Goal: Information Seeking & Learning: Learn about a topic

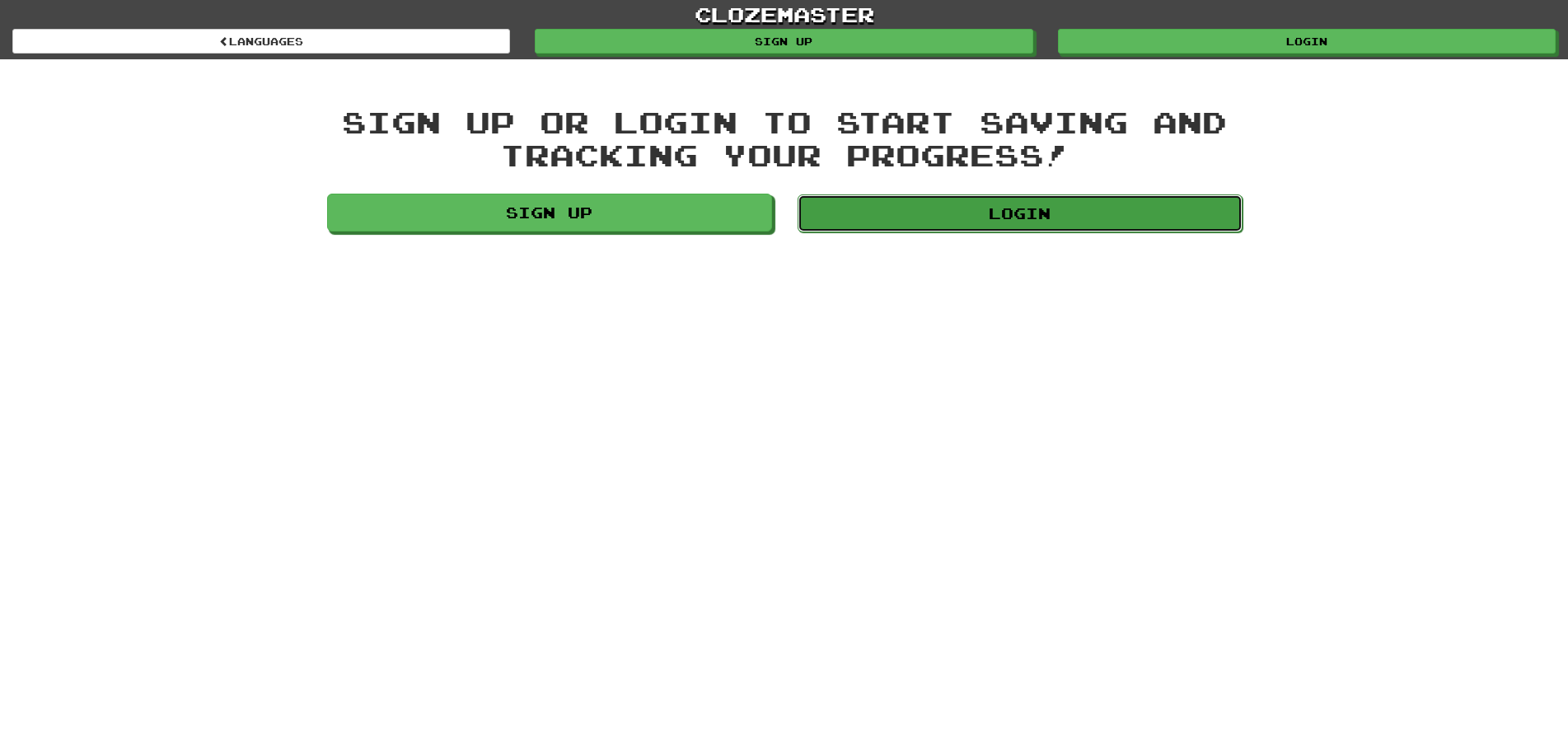
click at [1018, 229] on link "Login" at bounding box center [1020, 213] width 445 height 37
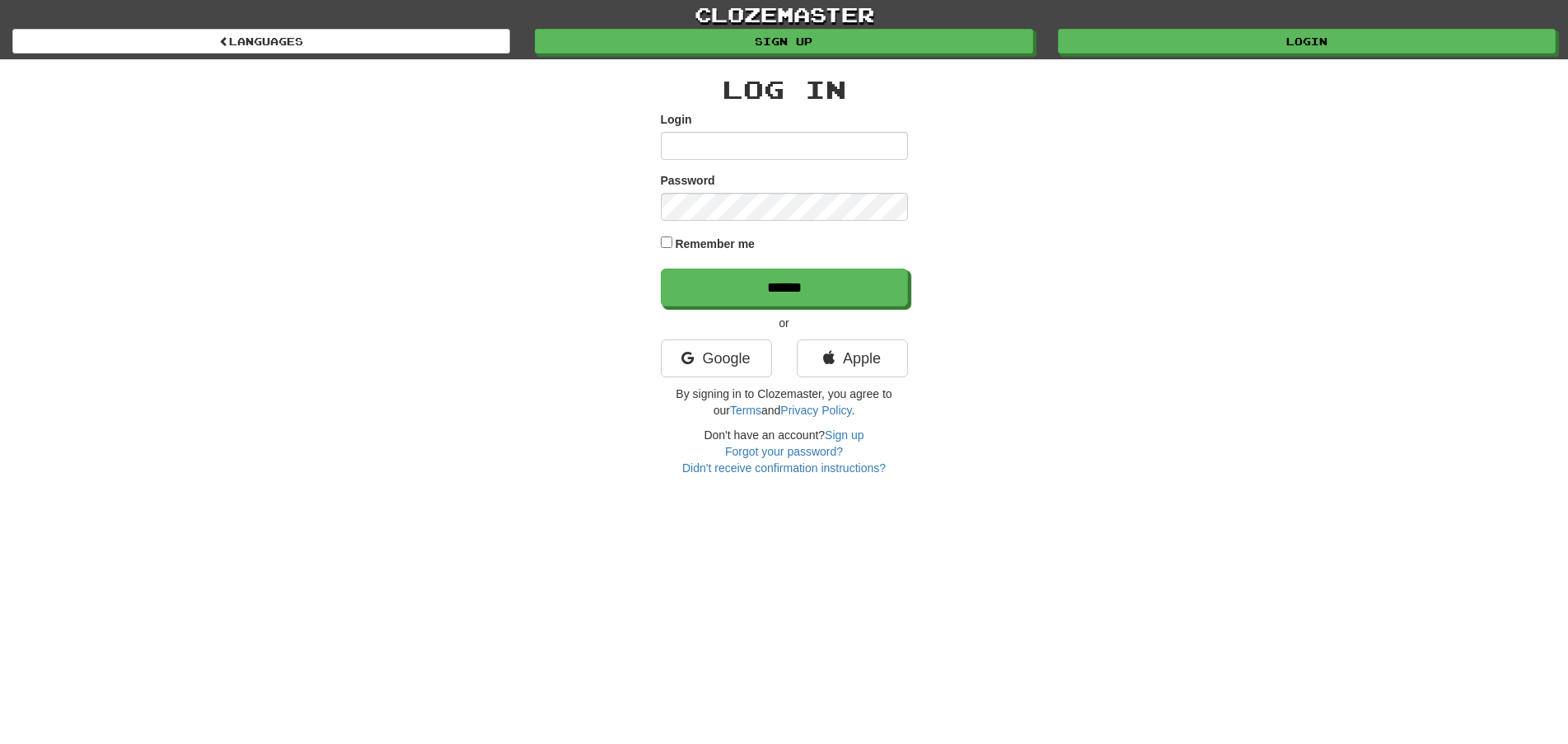
click at [708, 157] on input "Login" at bounding box center [784, 145] width 248 height 28
type input "********"
click at [661, 268] on input "******" at bounding box center [784, 287] width 248 height 37
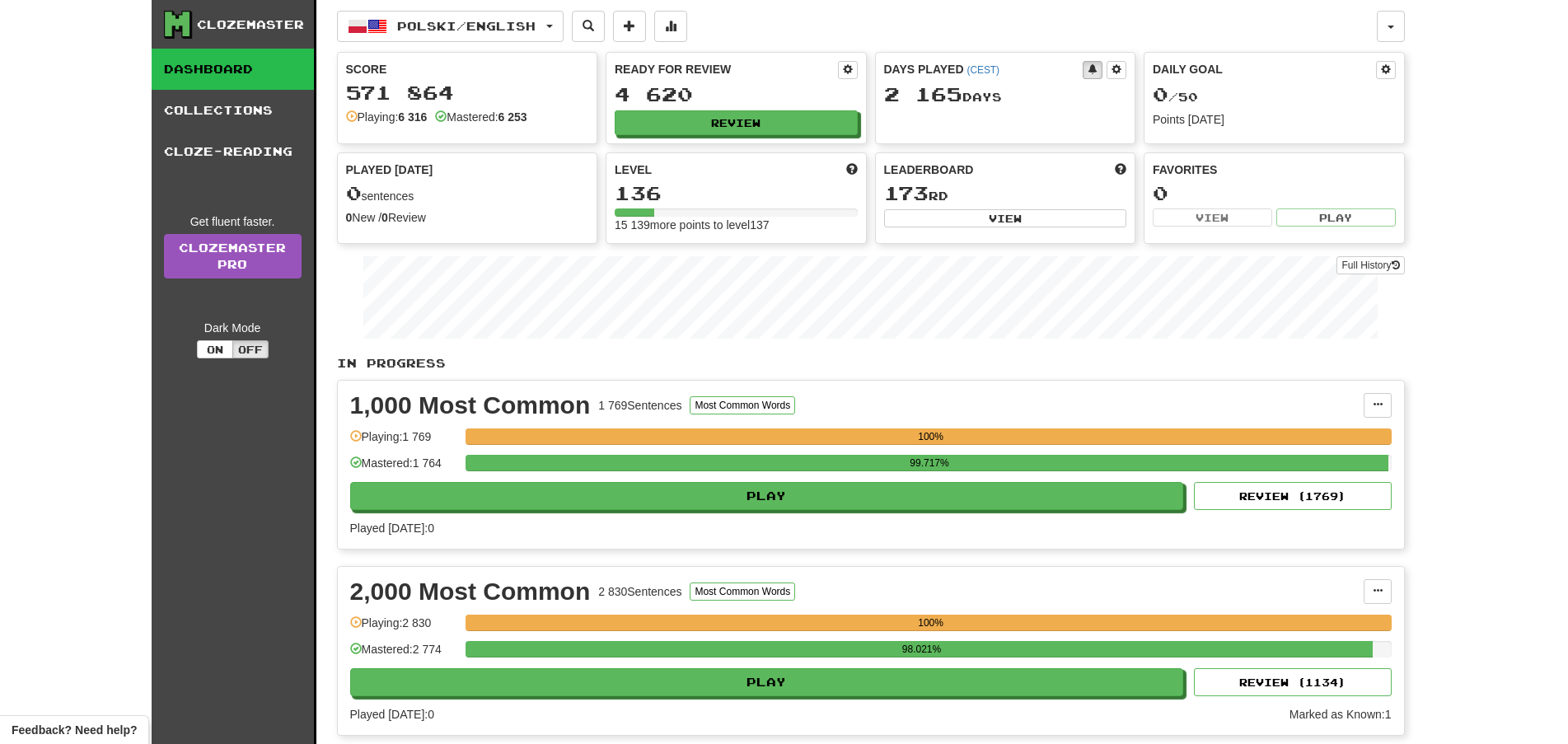
click at [755, 110] on div "Ready for Review 4 620 Review" at bounding box center [736, 98] width 260 height 91
click at [750, 132] on button "Review" at bounding box center [736, 124] width 243 height 24
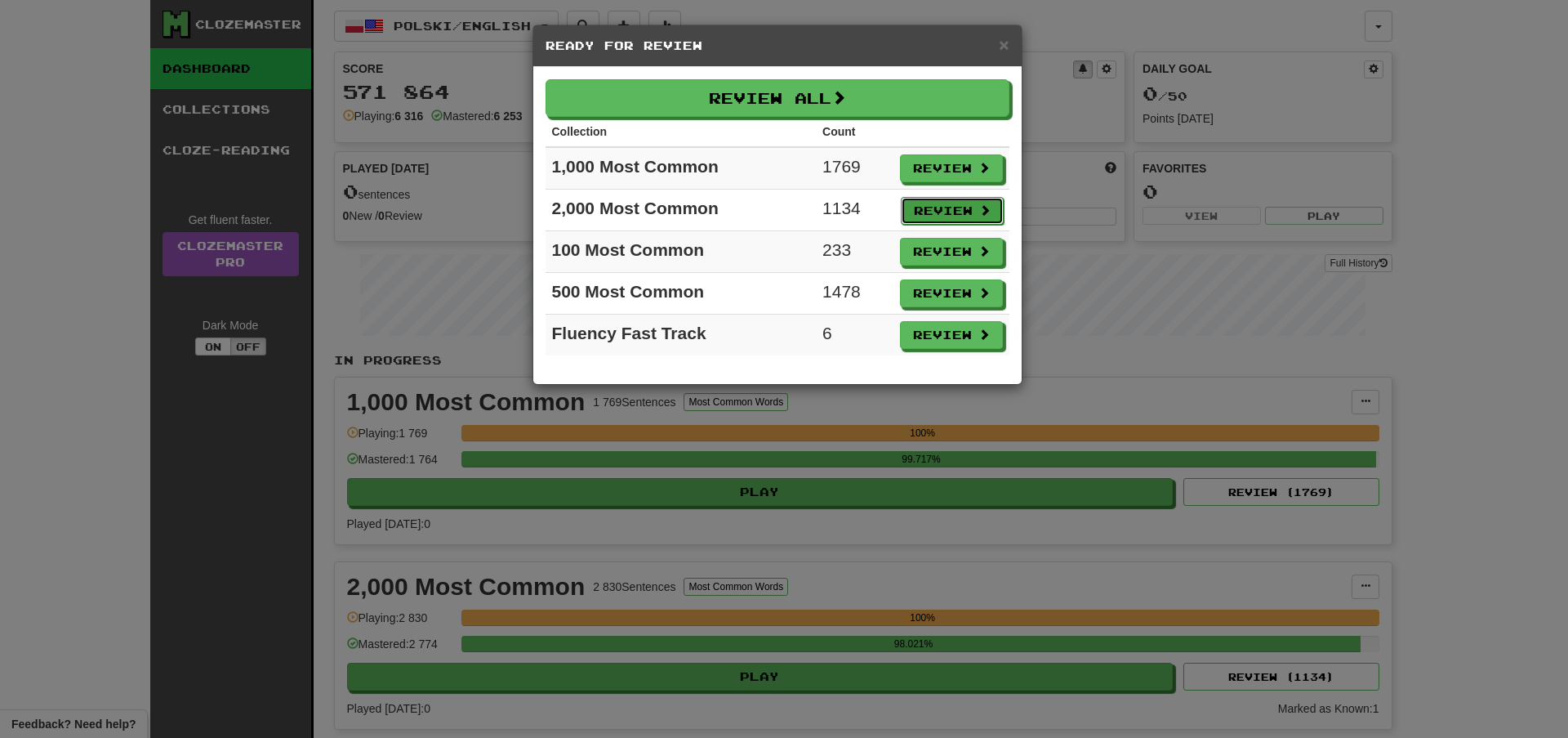
click at [926, 216] on button "Review" at bounding box center [952, 211] width 103 height 28
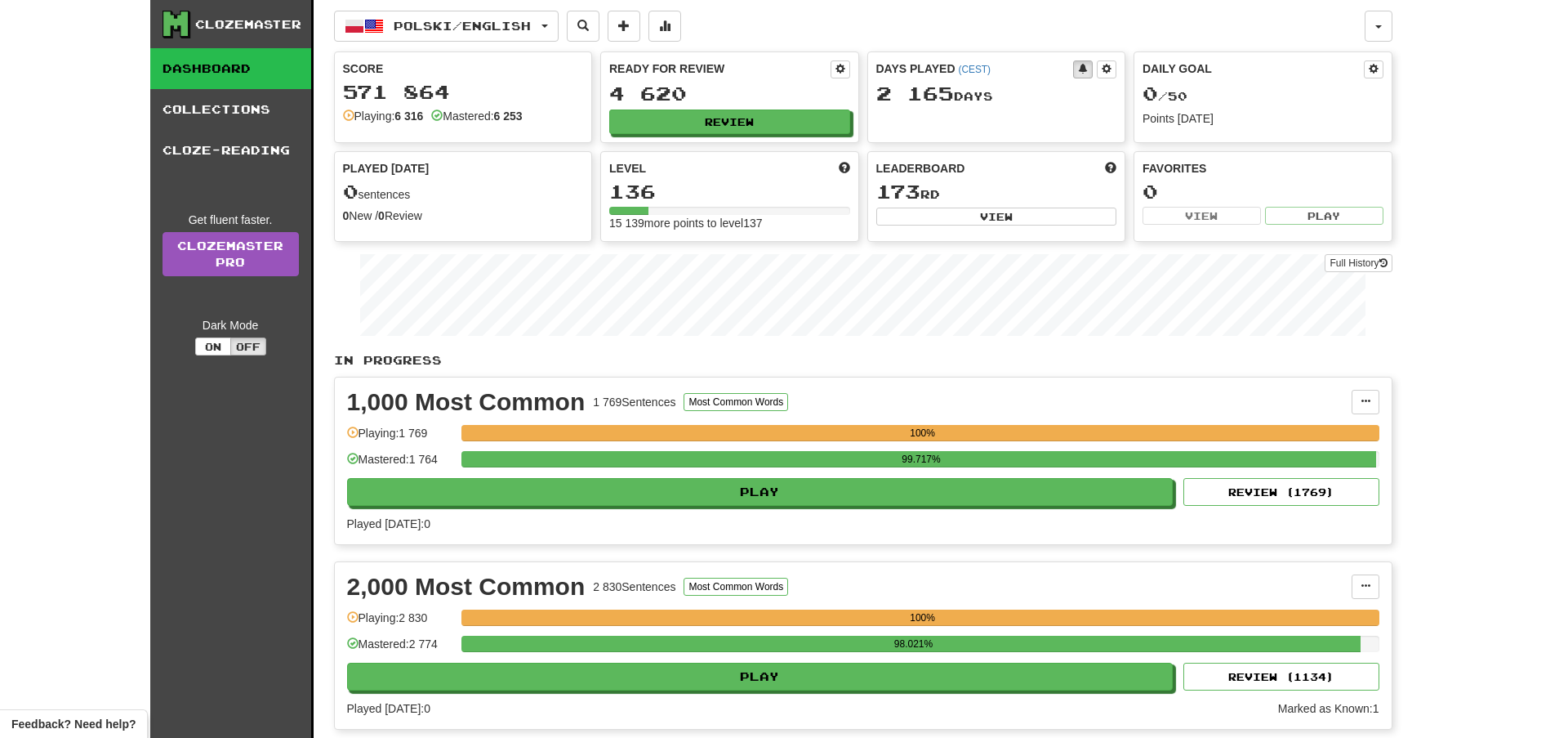
select select "**"
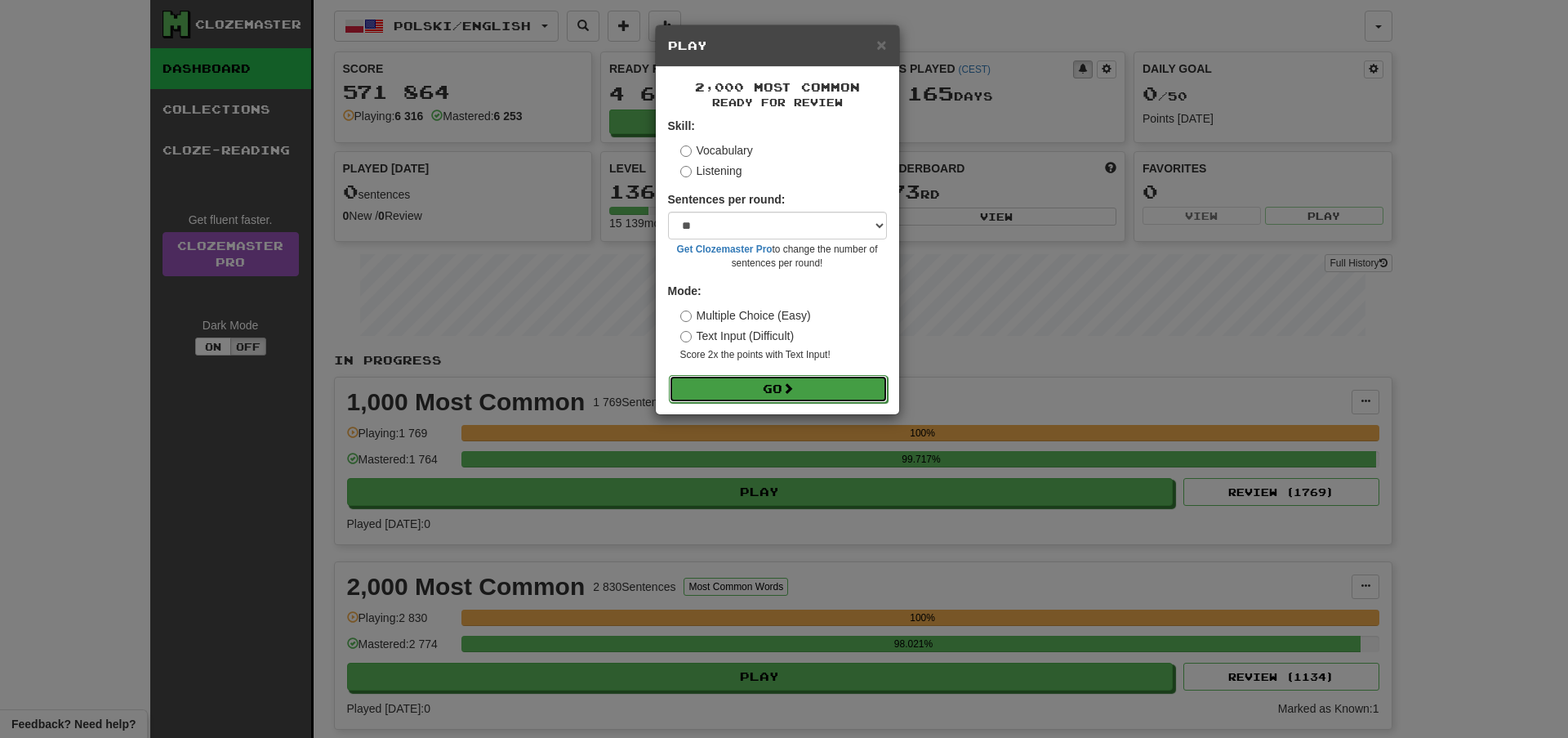
click at [832, 385] on button "Go" at bounding box center [778, 389] width 219 height 28
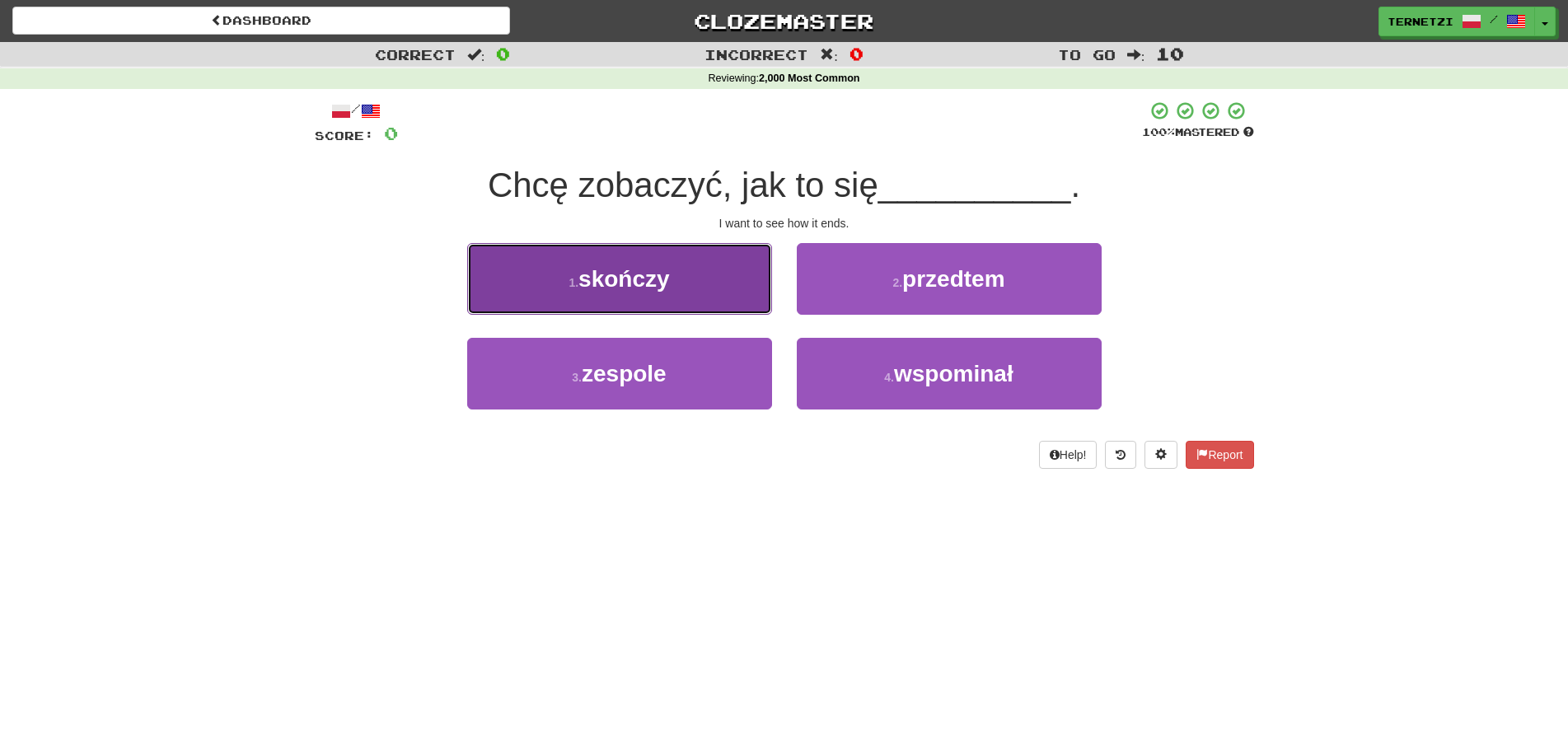
click at [748, 269] on button "1 . skończy" at bounding box center [620, 279] width 305 height 71
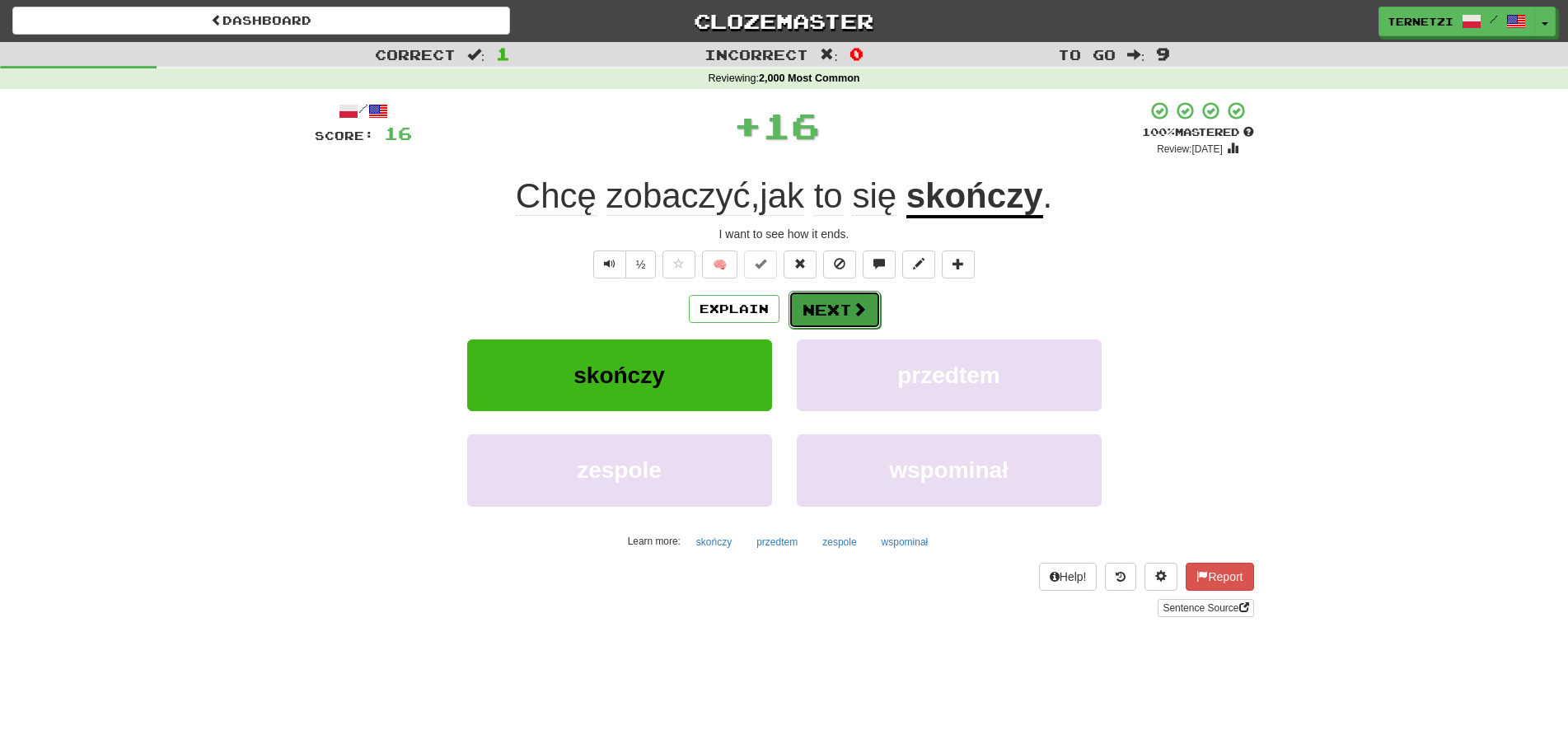
click at [829, 307] on button "Next" at bounding box center [835, 309] width 92 height 37
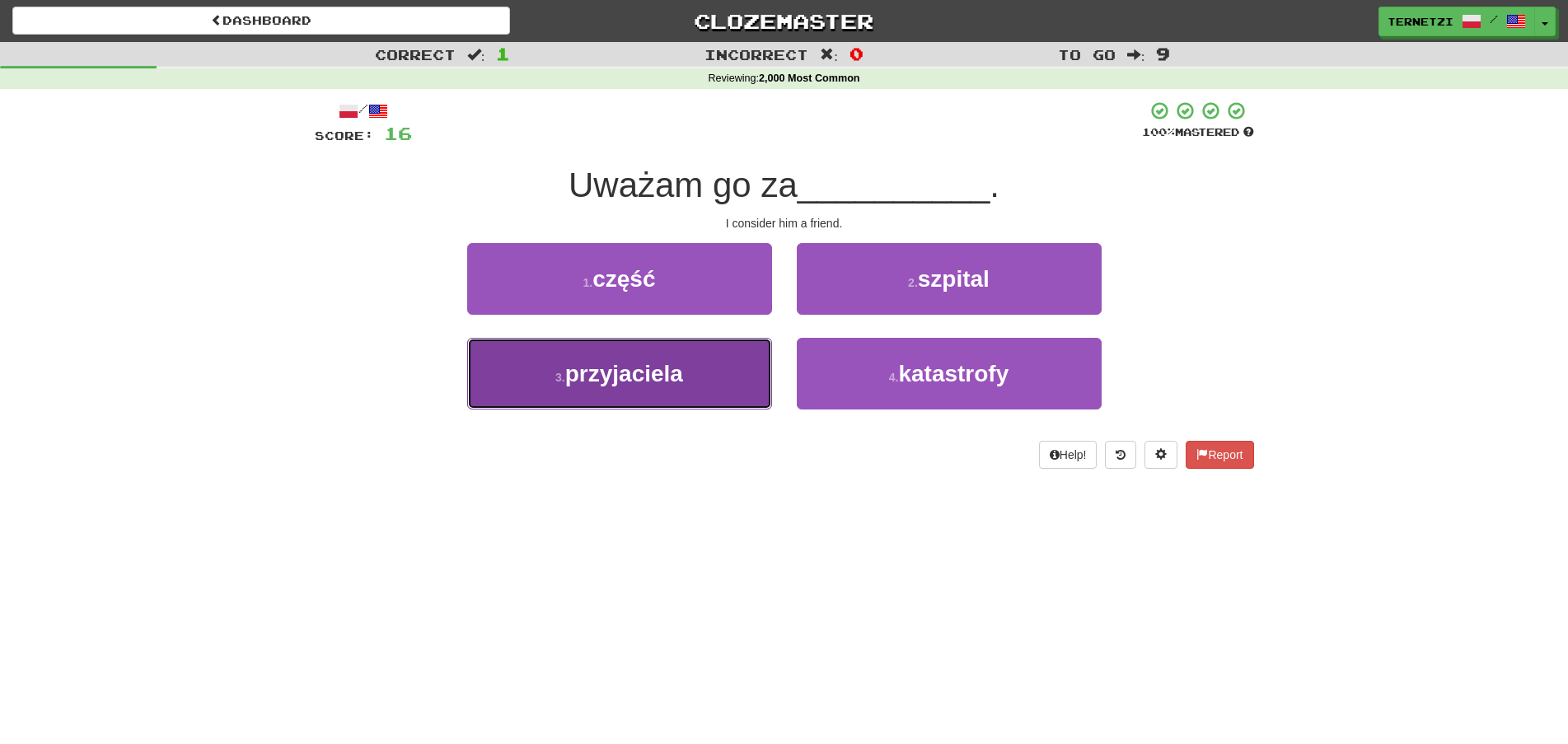
click at [747, 368] on button "3 . przyjaciela" at bounding box center [620, 374] width 305 height 71
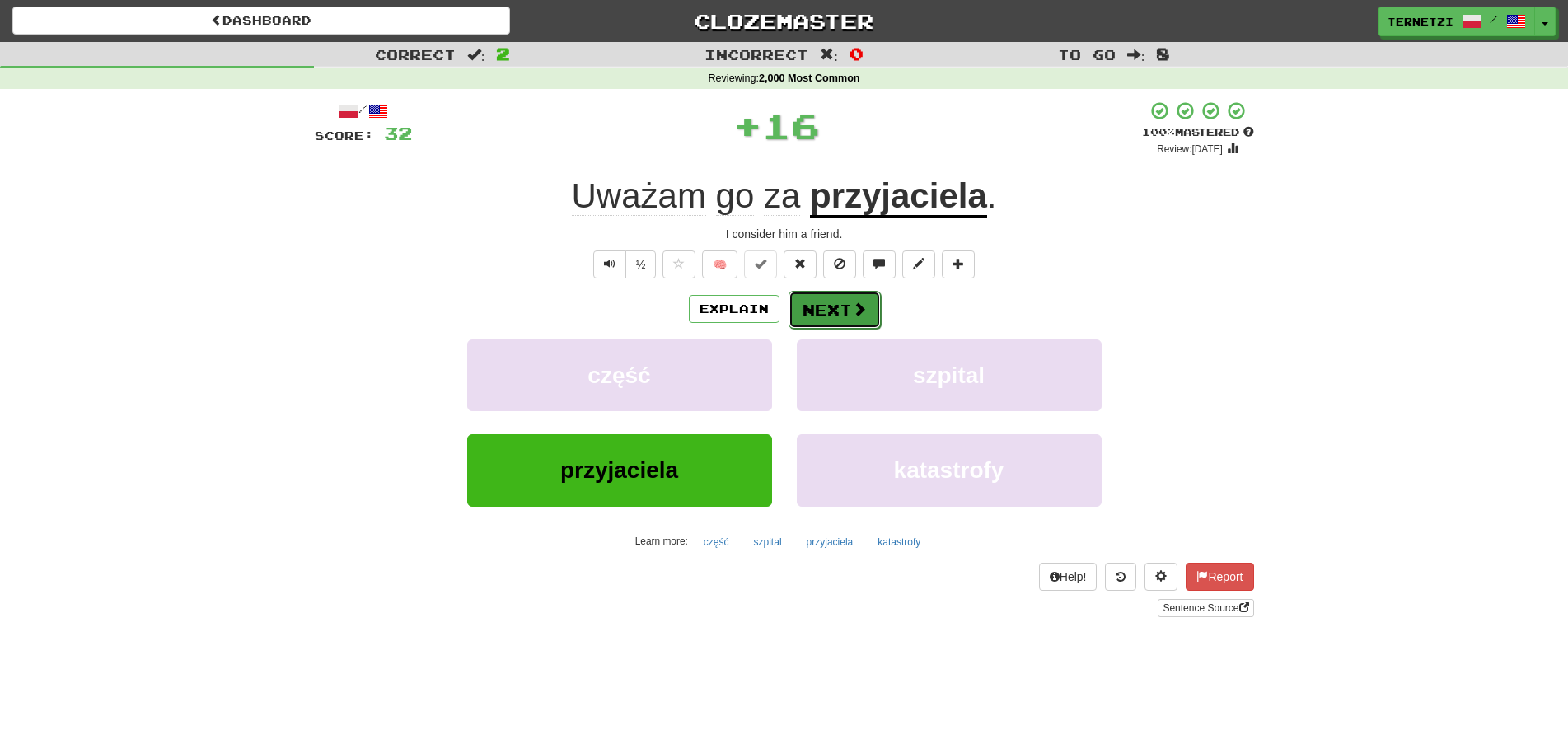
click at [824, 303] on button "Next" at bounding box center [835, 309] width 92 height 37
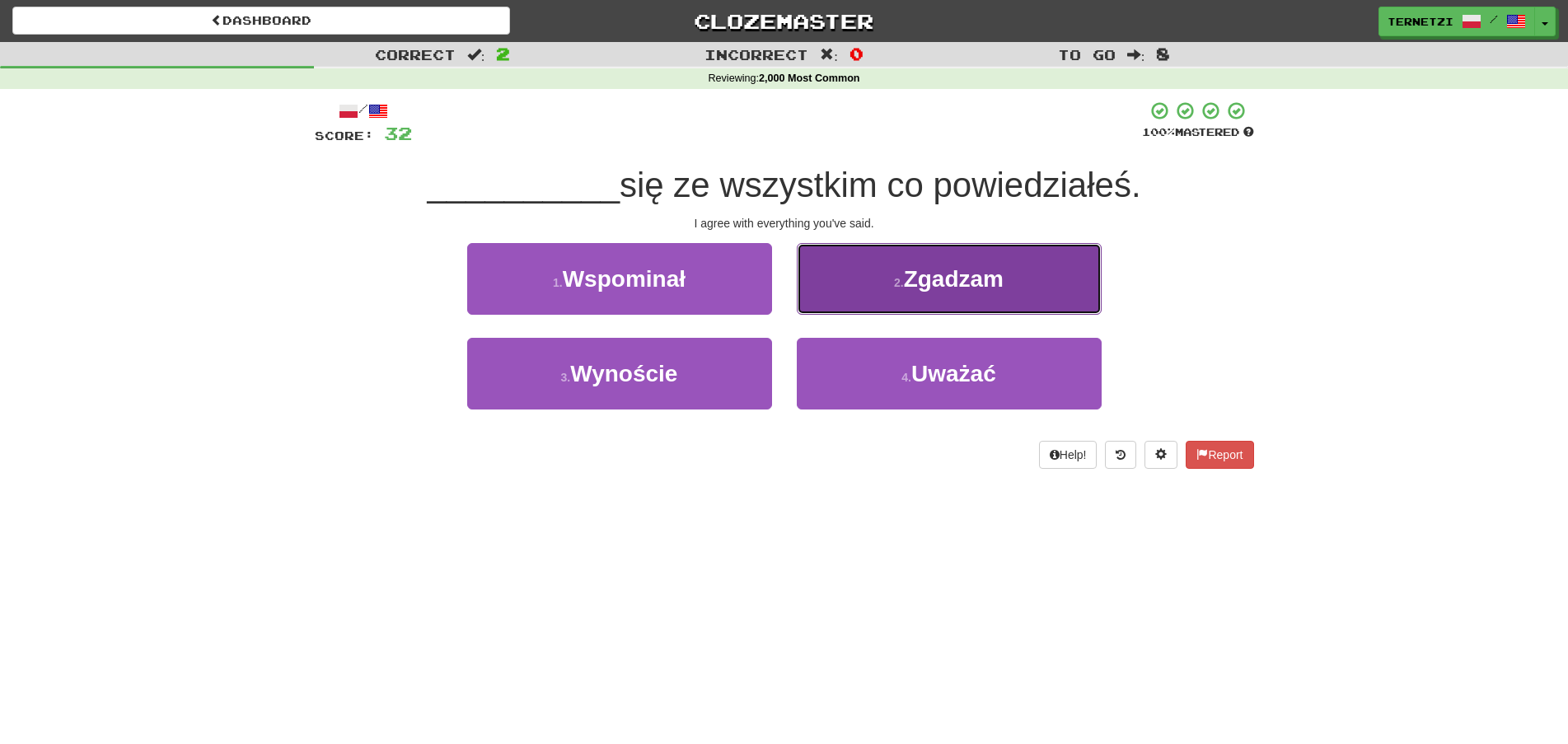
click at [845, 280] on button "2 . Zgadzam" at bounding box center [949, 279] width 305 height 71
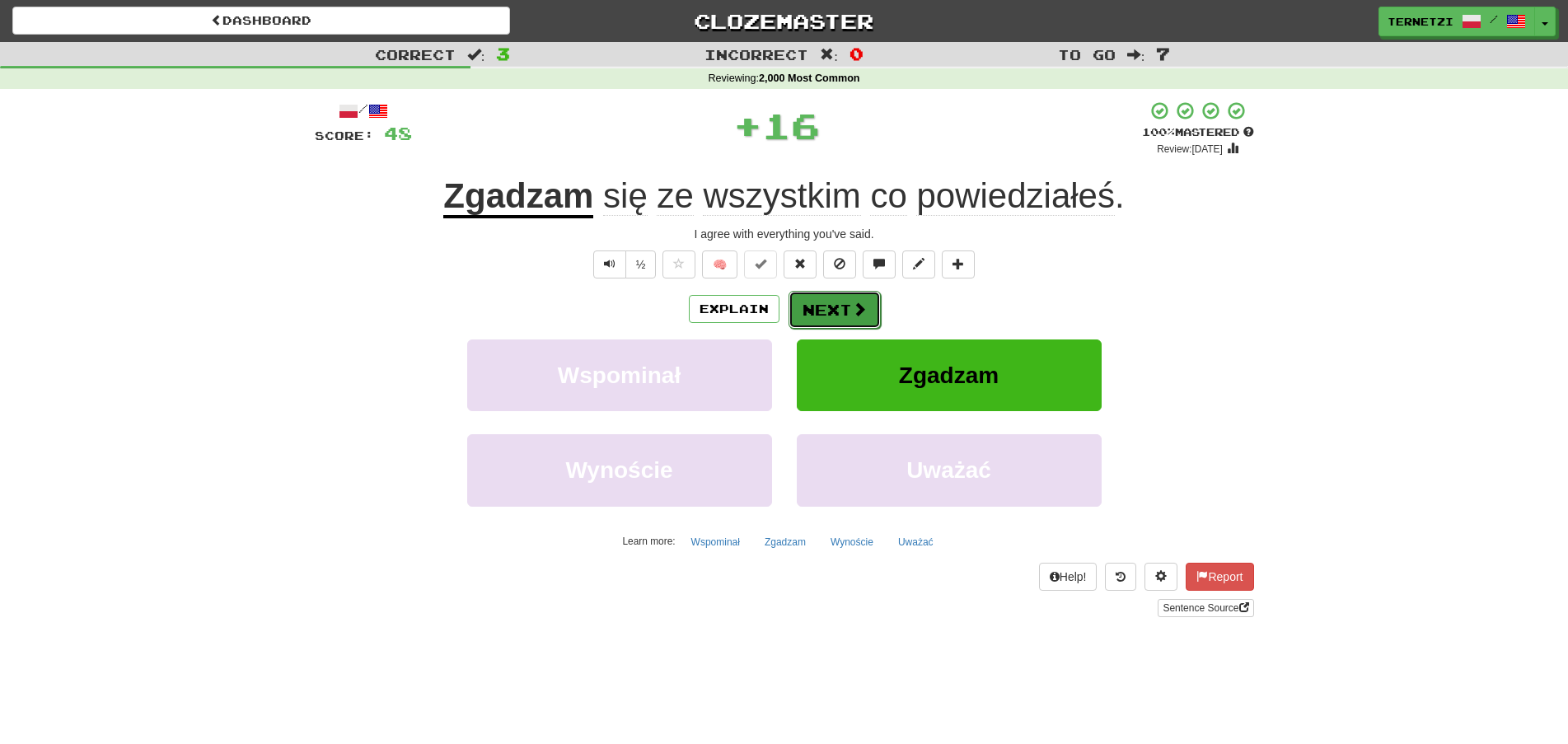
click at [837, 302] on button "Next" at bounding box center [835, 309] width 92 height 37
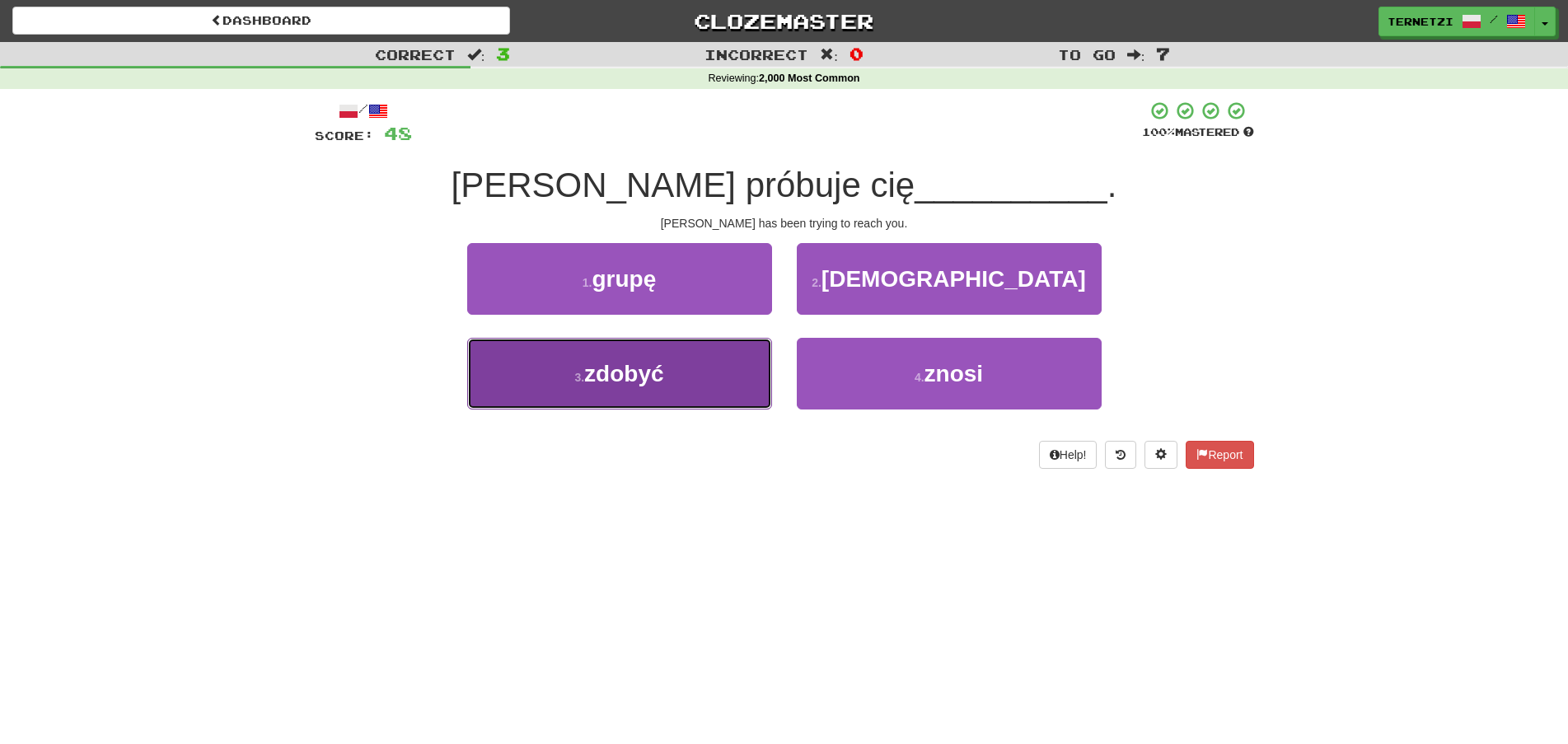
click at [759, 390] on button "3 . zdobyć" at bounding box center [620, 374] width 305 height 71
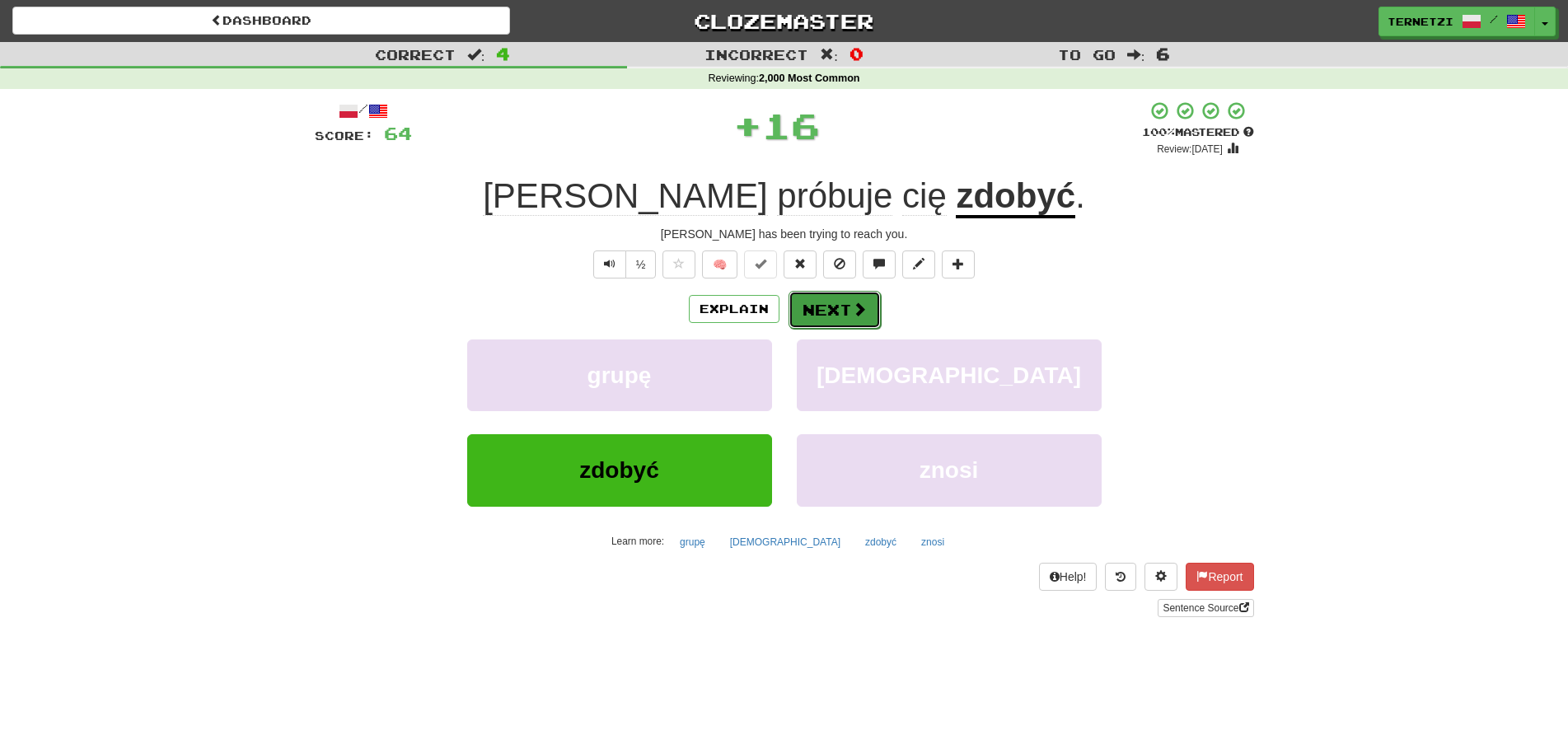
click at [829, 303] on button "Next" at bounding box center [835, 309] width 92 height 37
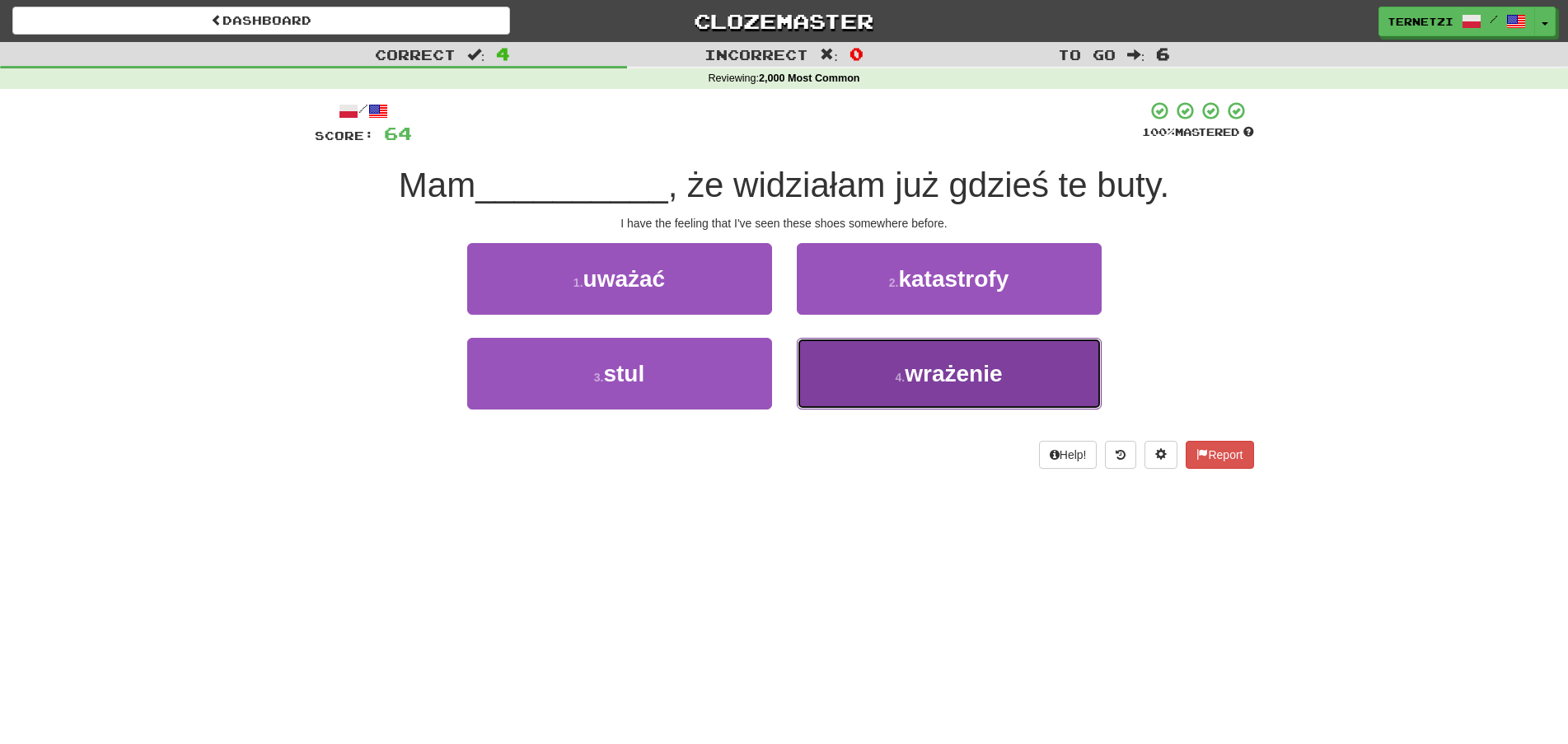
click at [872, 372] on button "4 . wrażenie" at bounding box center [949, 374] width 305 height 71
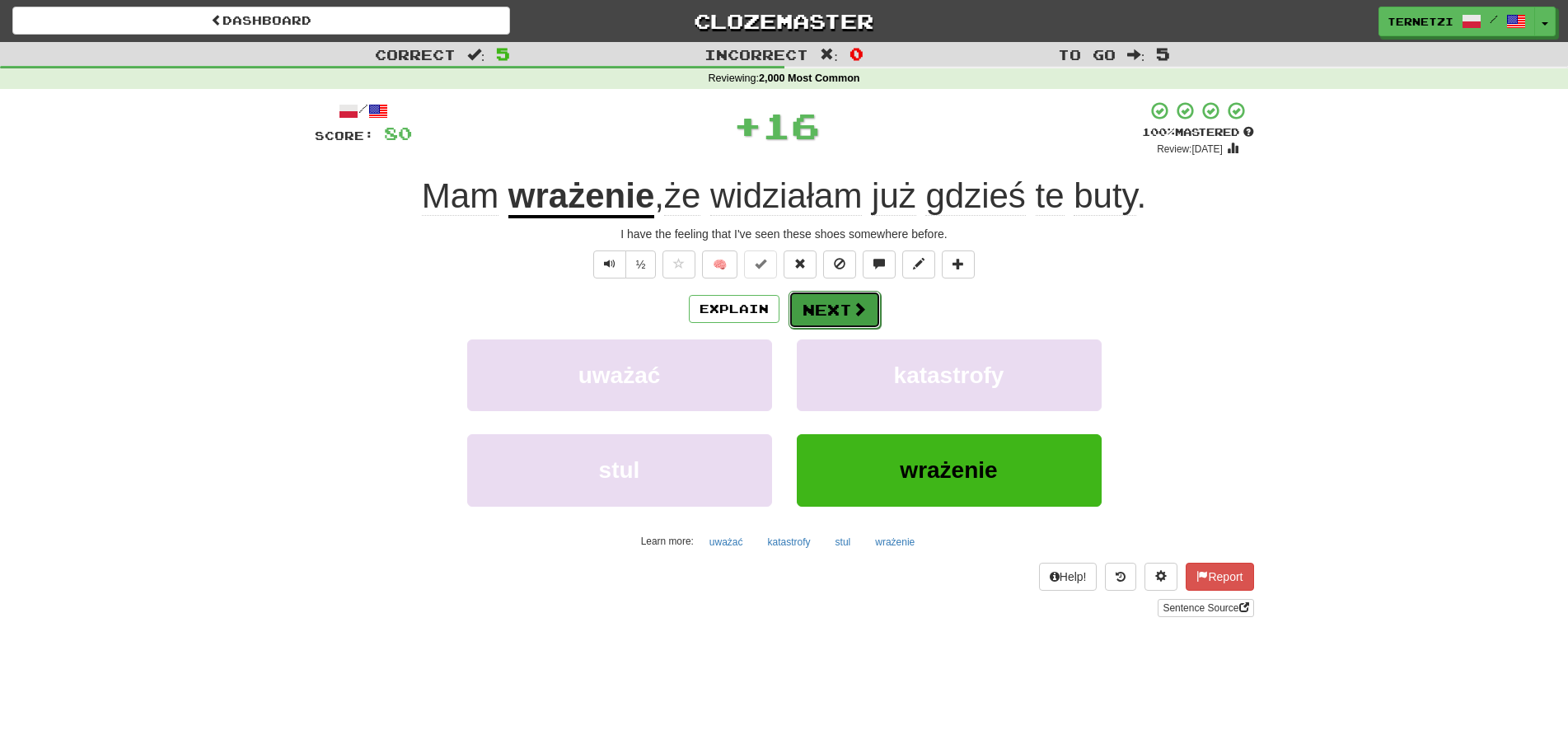
click at [820, 308] on button "Next" at bounding box center [835, 309] width 92 height 37
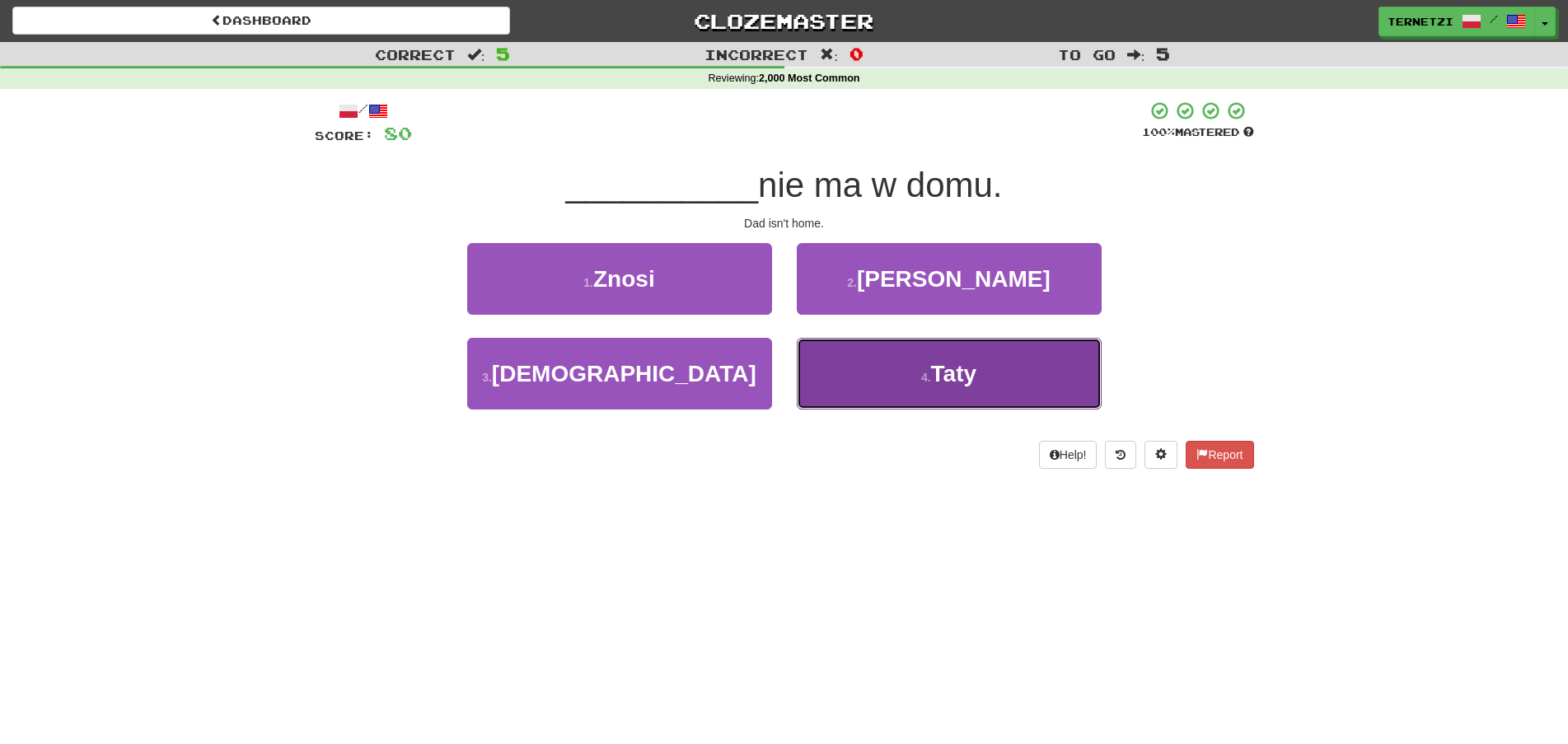
click at [866, 382] on button "4 . Taty" at bounding box center [949, 374] width 305 height 71
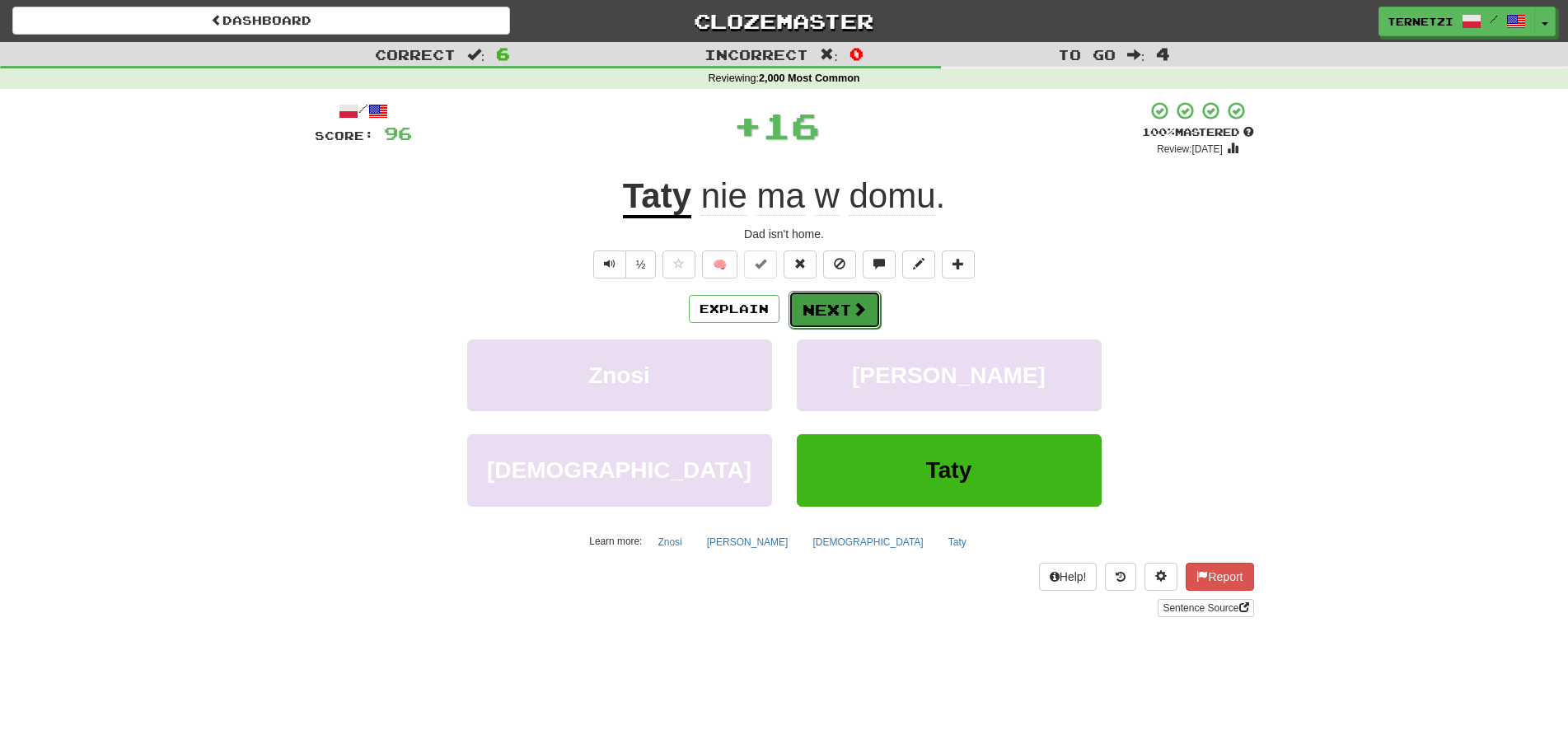
click at [847, 307] on button "Next" at bounding box center [835, 309] width 92 height 37
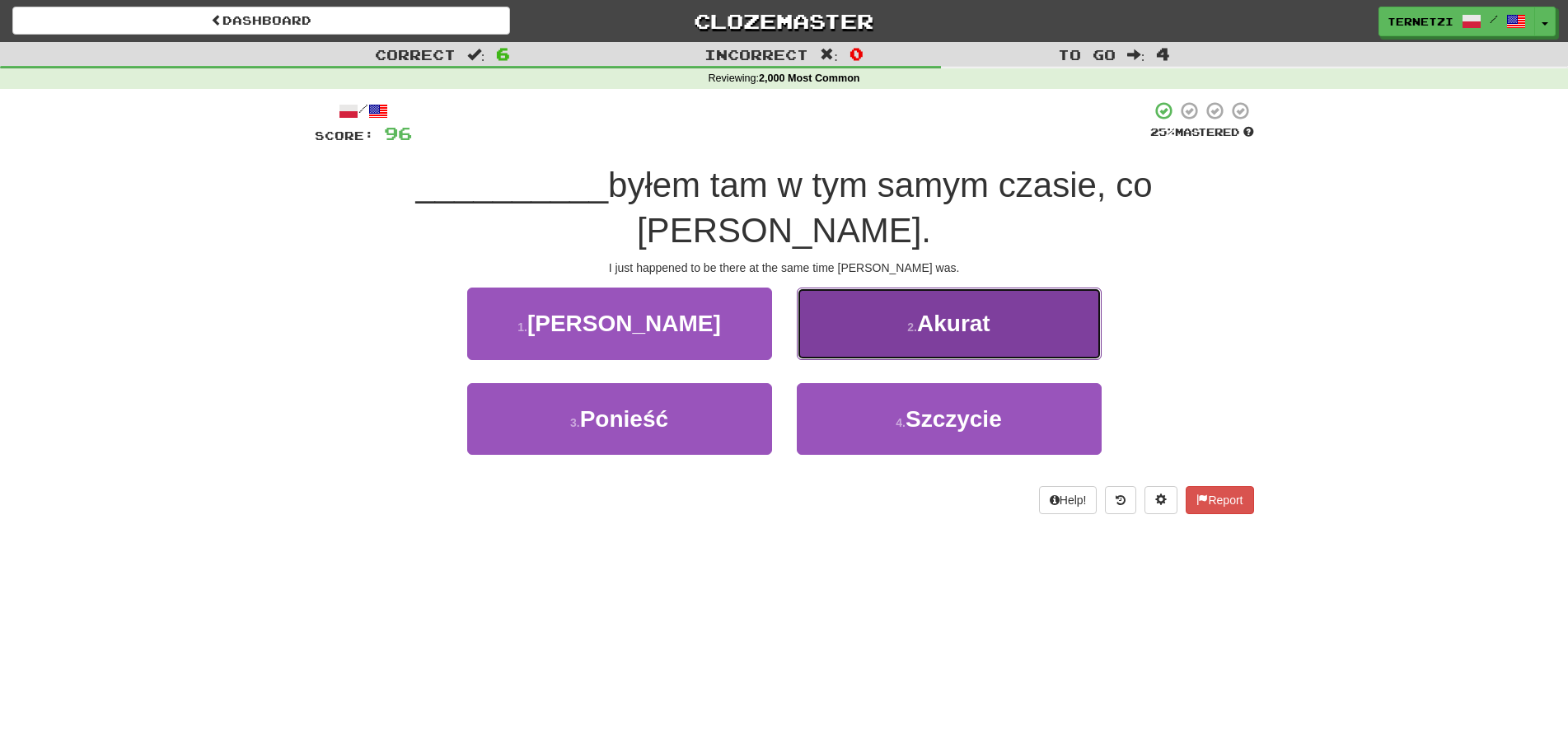
click at [852, 287] on button "2 . Akurat" at bounding box center [949, 323] width 305 height 71
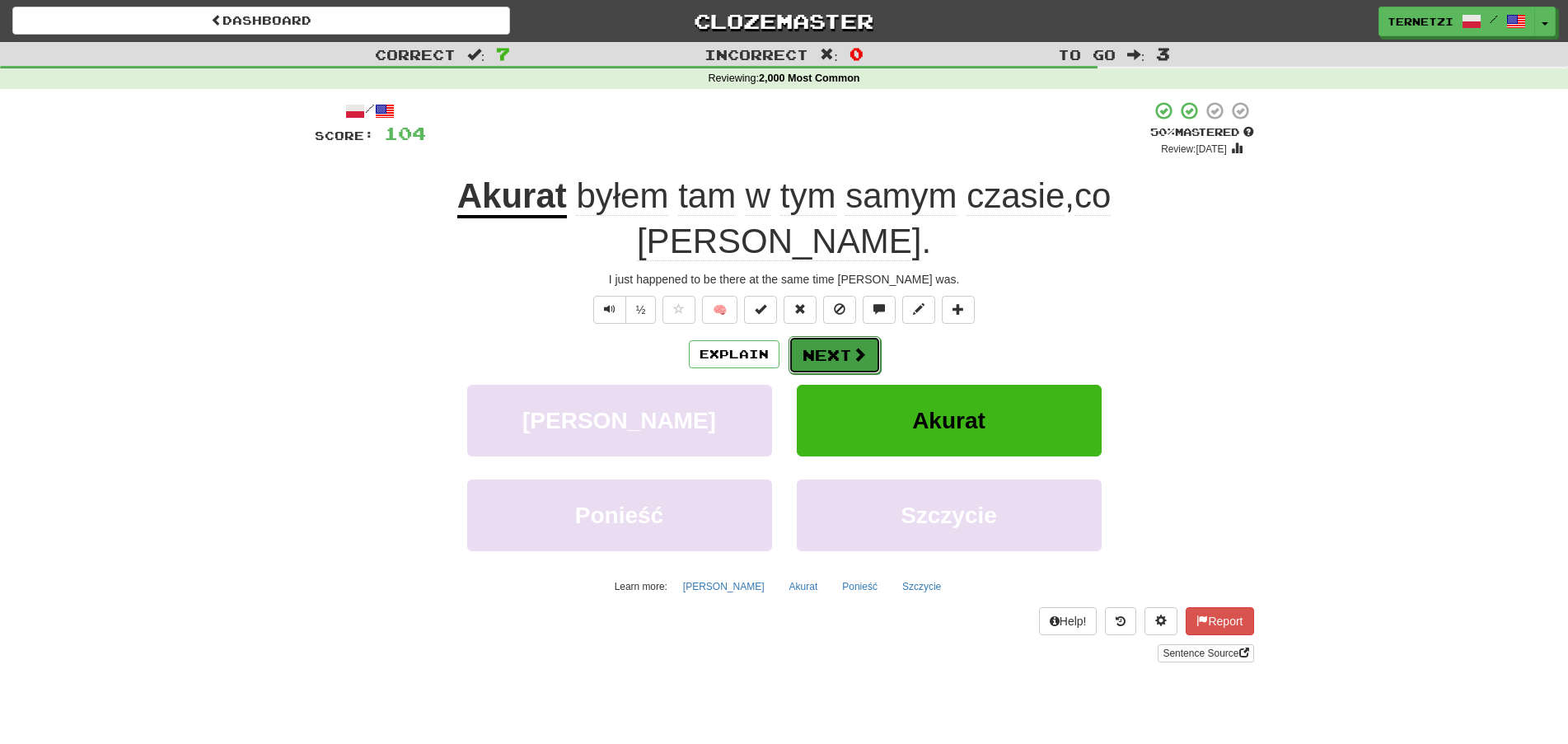
click at [832, 336] on button "Next" at bounding box center [835, 355] width 92 height 37
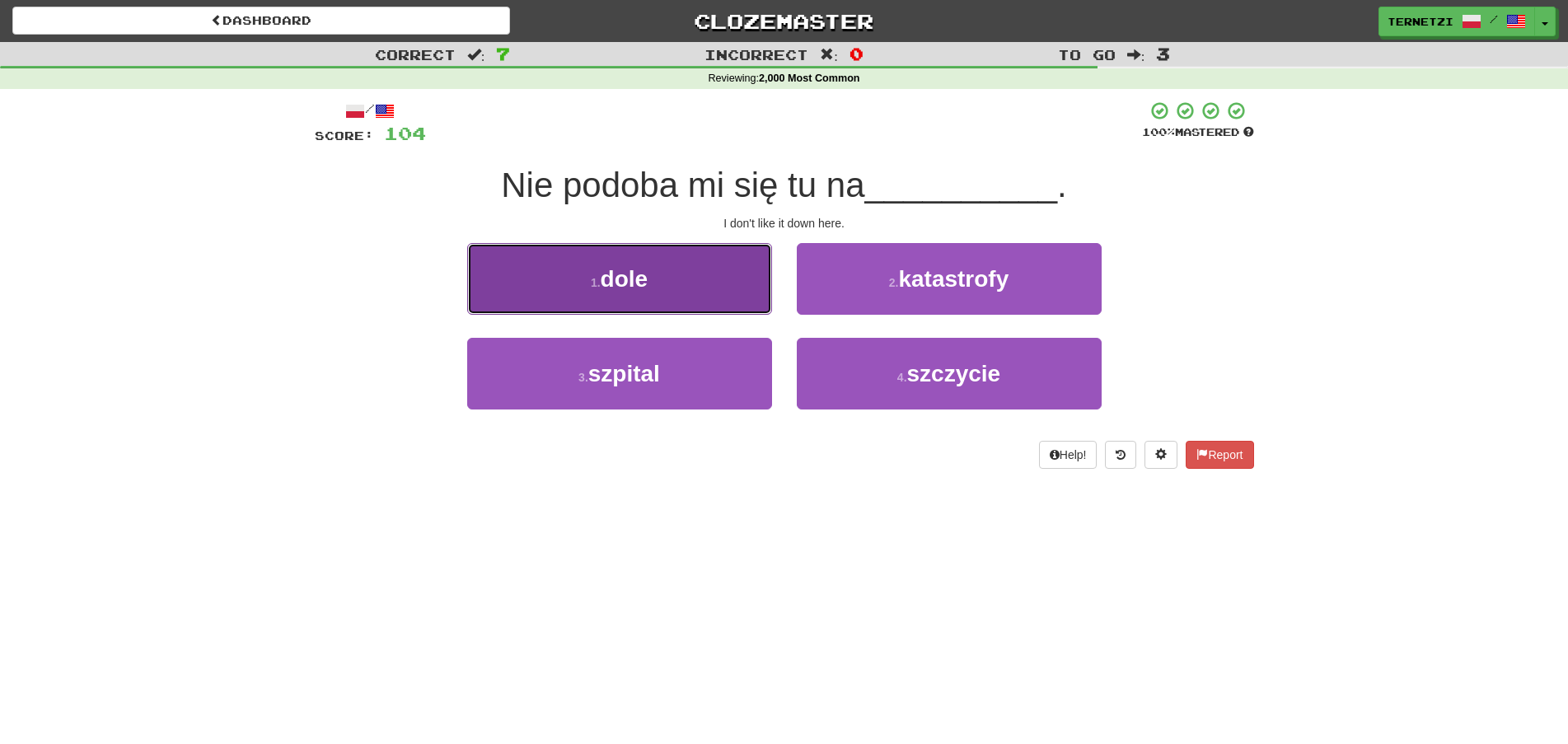
click at [730, 301] on button "1 . dole" at bounding box center [620, 279] width 305 height 71
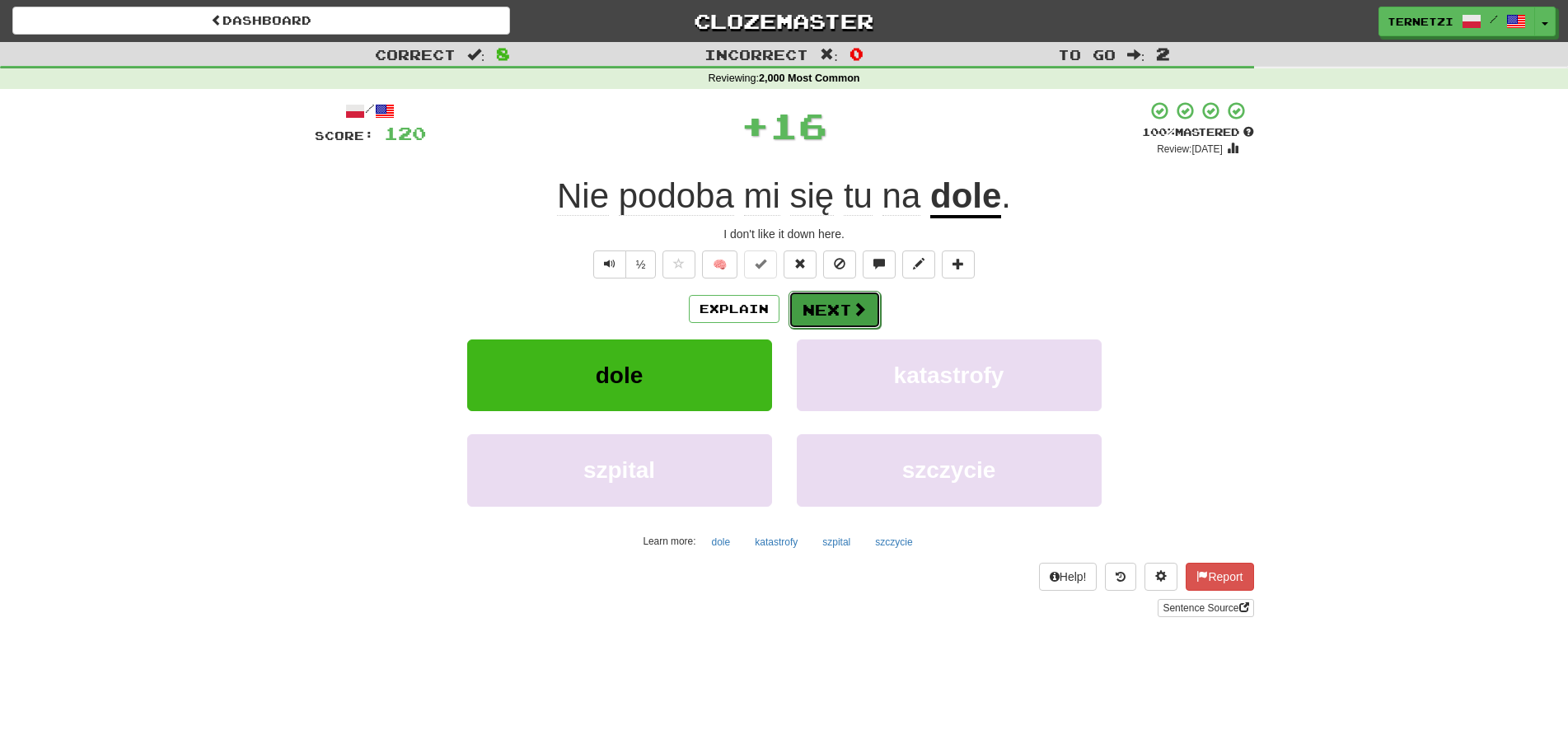
click at [827, 309] on button "Next" at bounding box center [835, 309] width 92 height 37
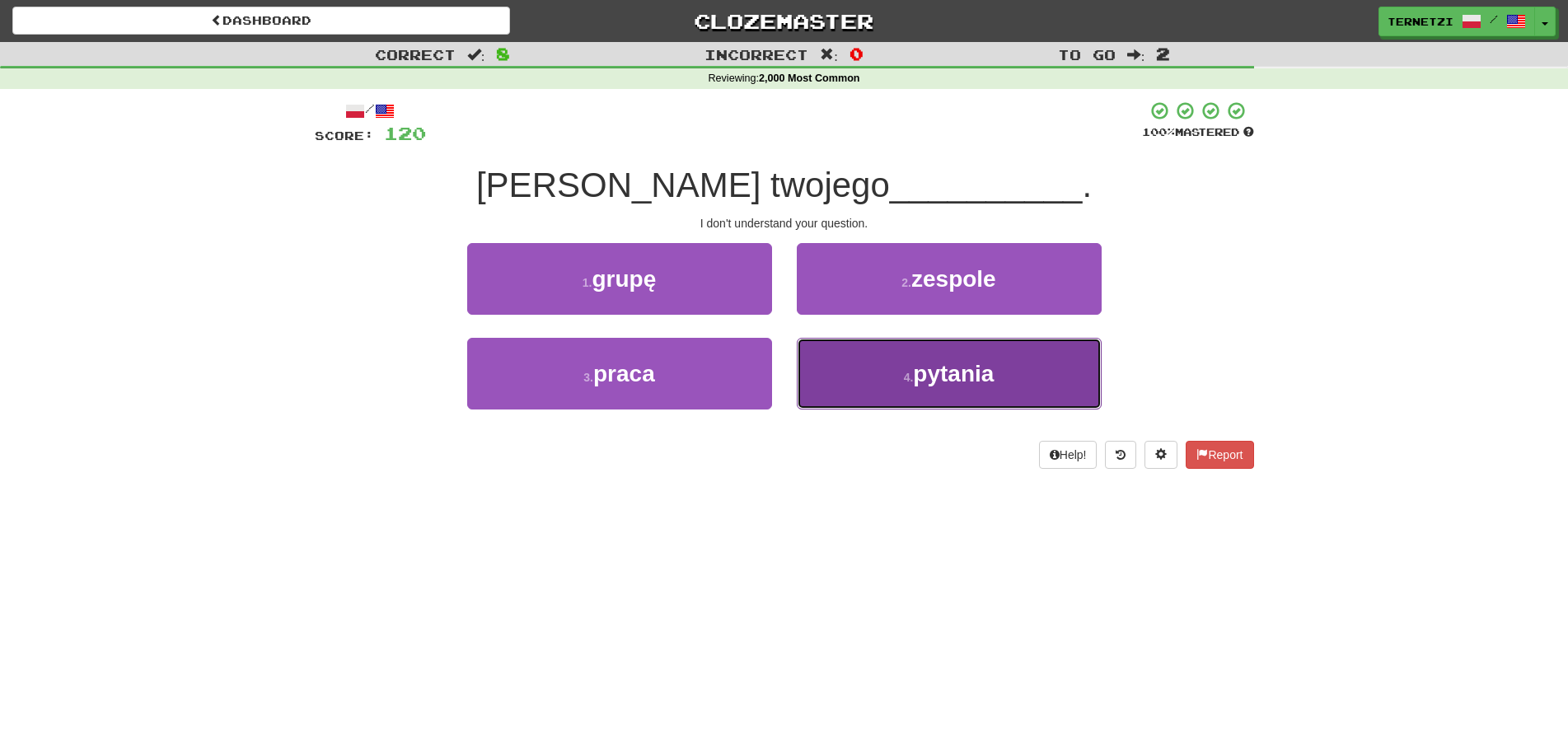
click at [851, 394] on button "4 . pytania" at bounding box center [949, 374] width 305 height 71
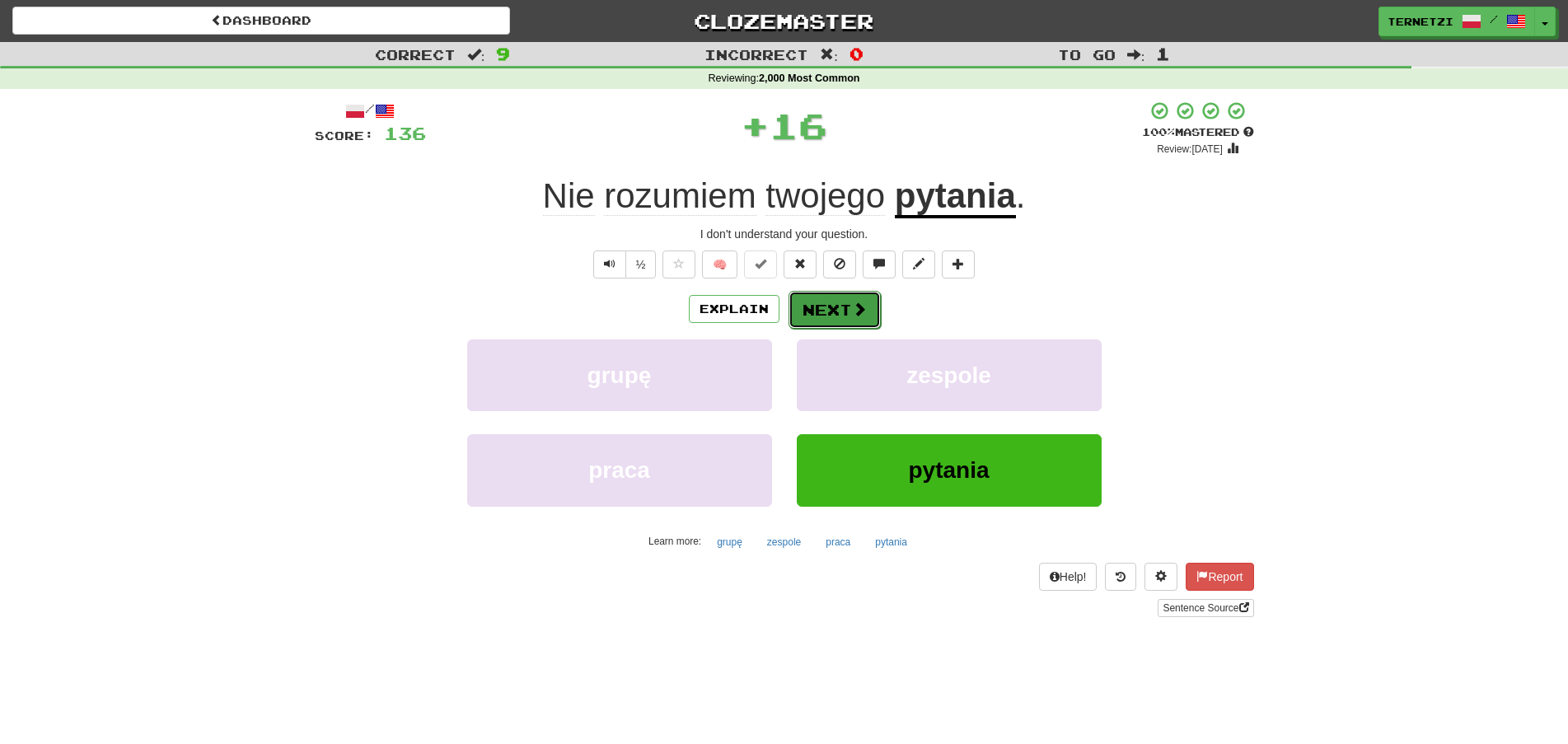
click at [839, 301] on button "Next" at bounding box center [835, 309] width 92 height 37
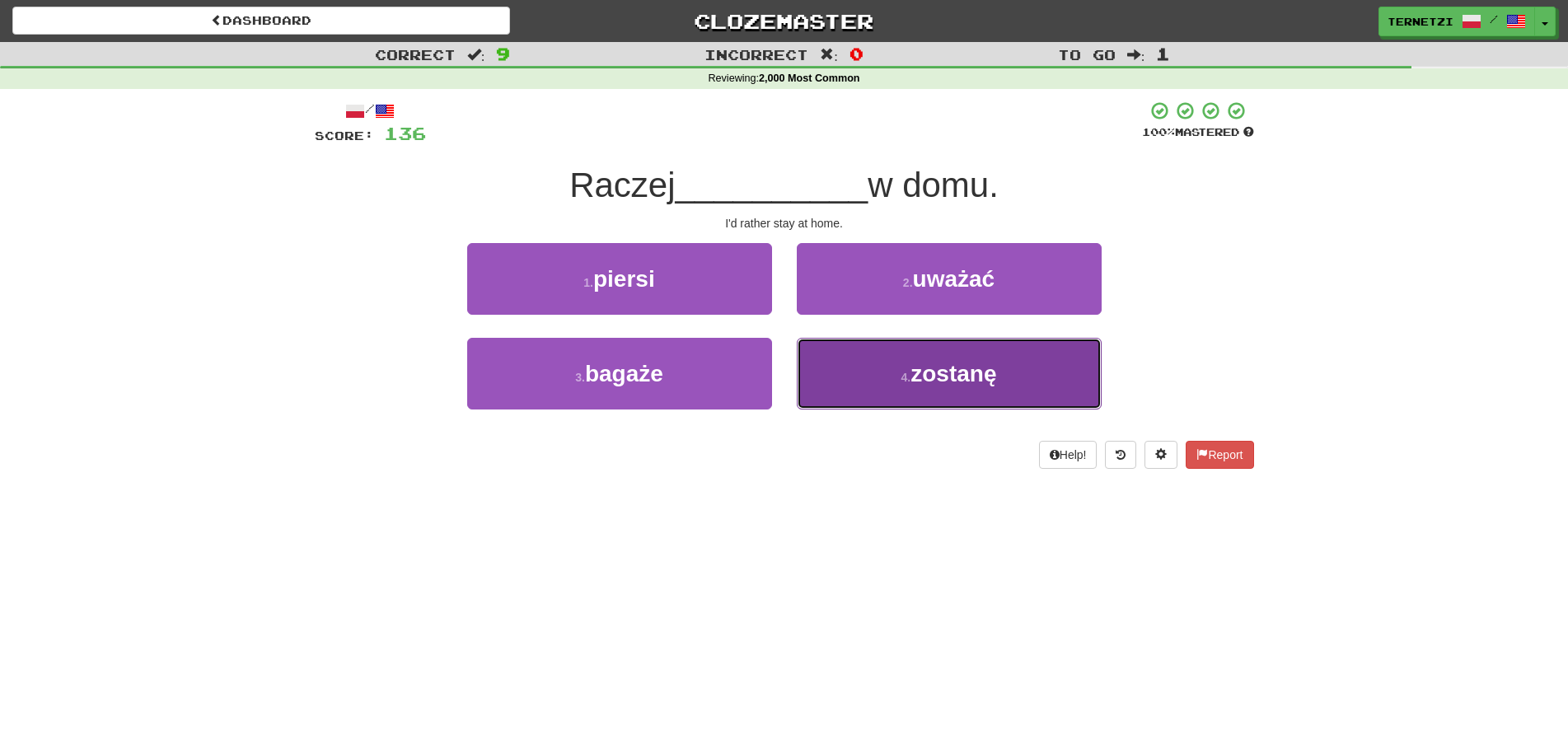
click at [840, 373] on button "4 . zostanę" at bounding box center [949, 374] width 305 height 71
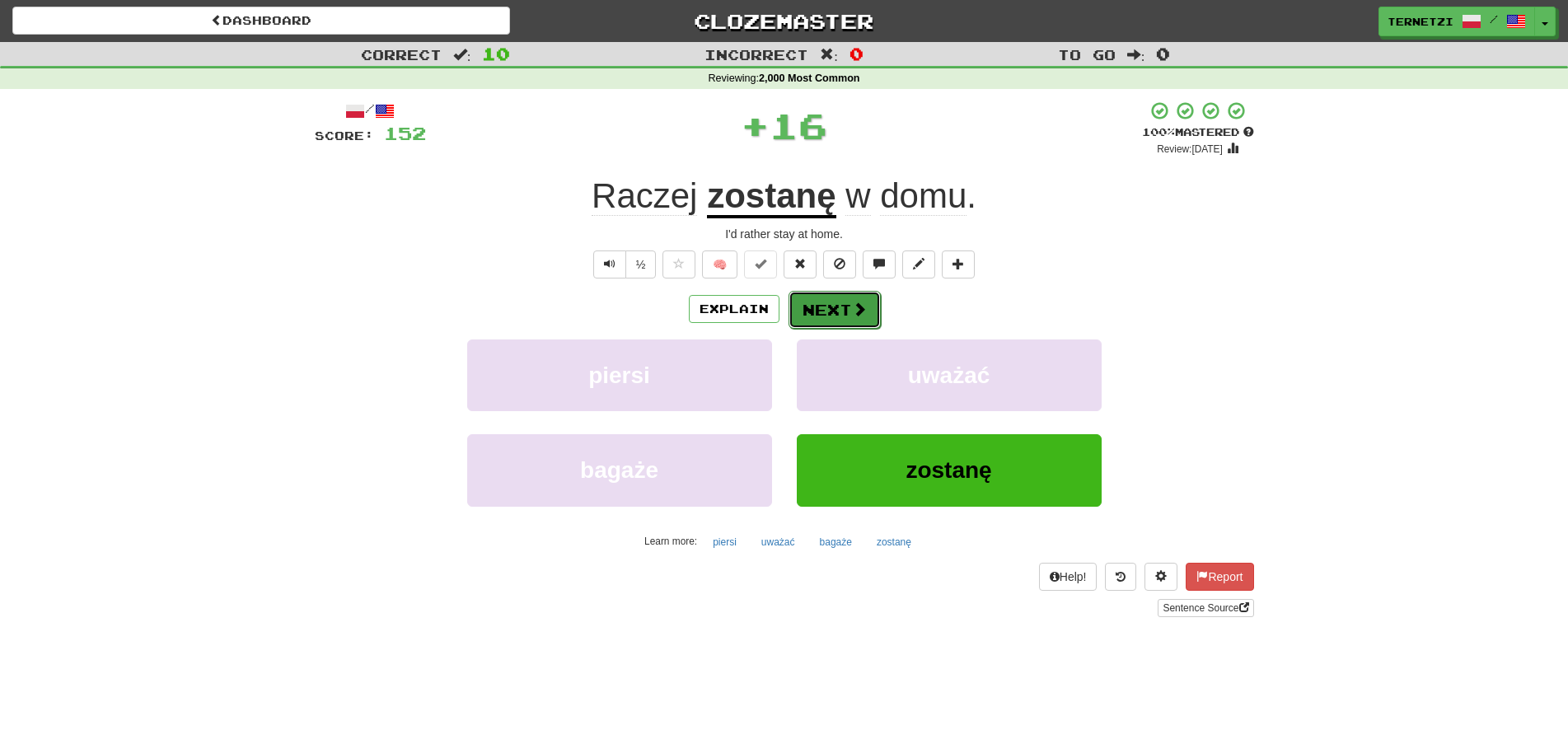
click at [832, 308] on button "Next" at bounding box center [835, 309] width 92 height 37
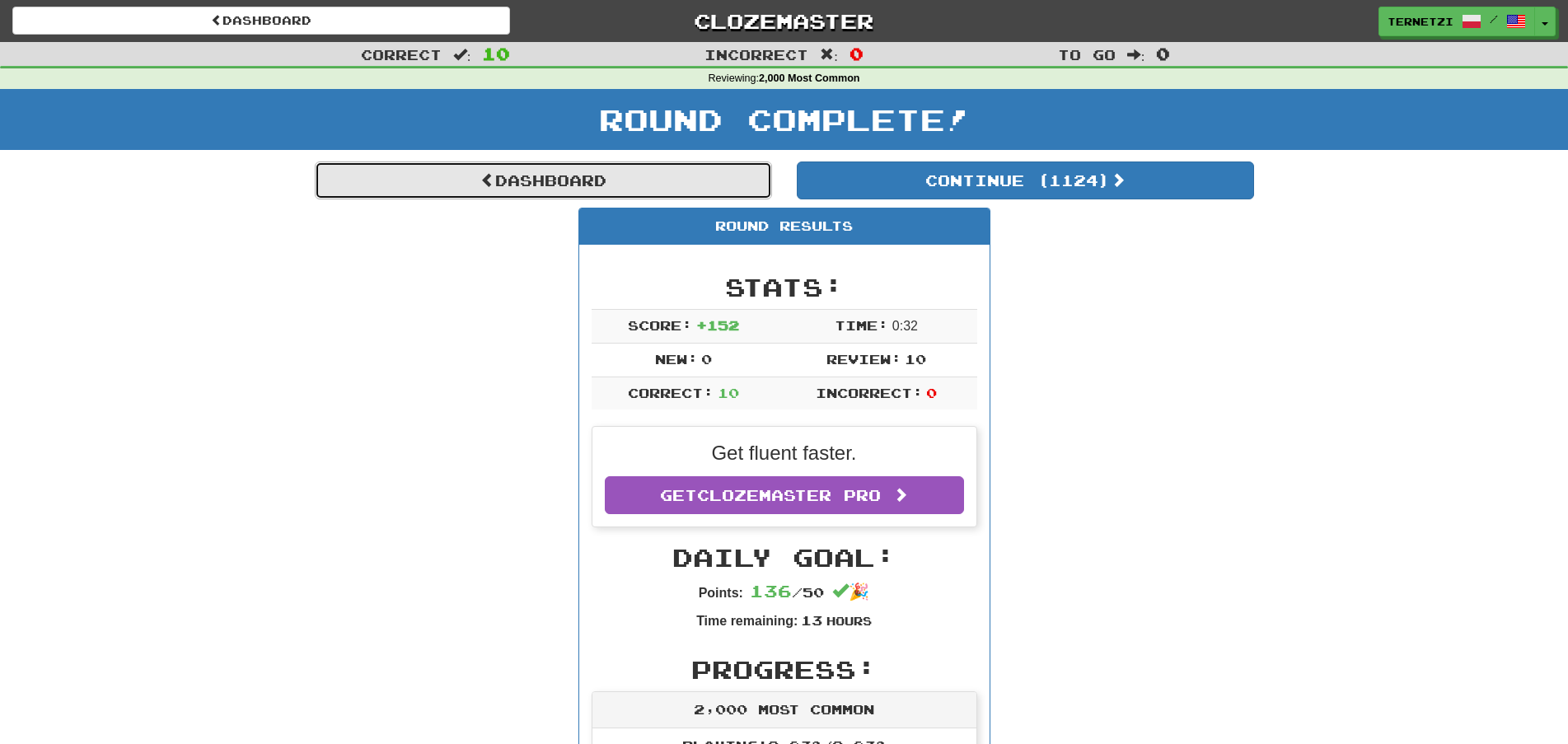
click at [665, 176] on link "Dashboard" at bounding box center [543, 179] width 458 height 37
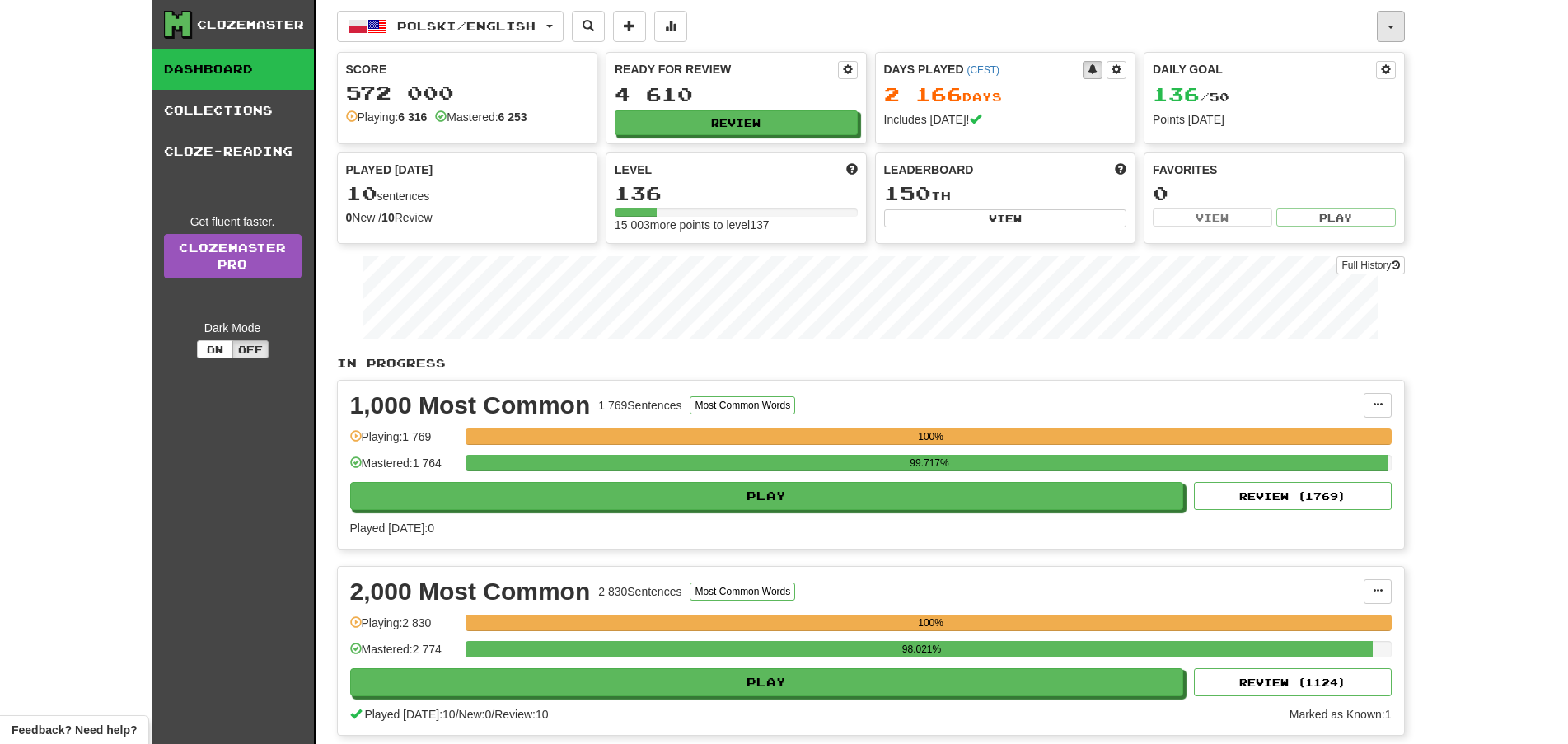
click at [1386, 19] on button "button" at bounding box center [1391, 26] width 28 height 31
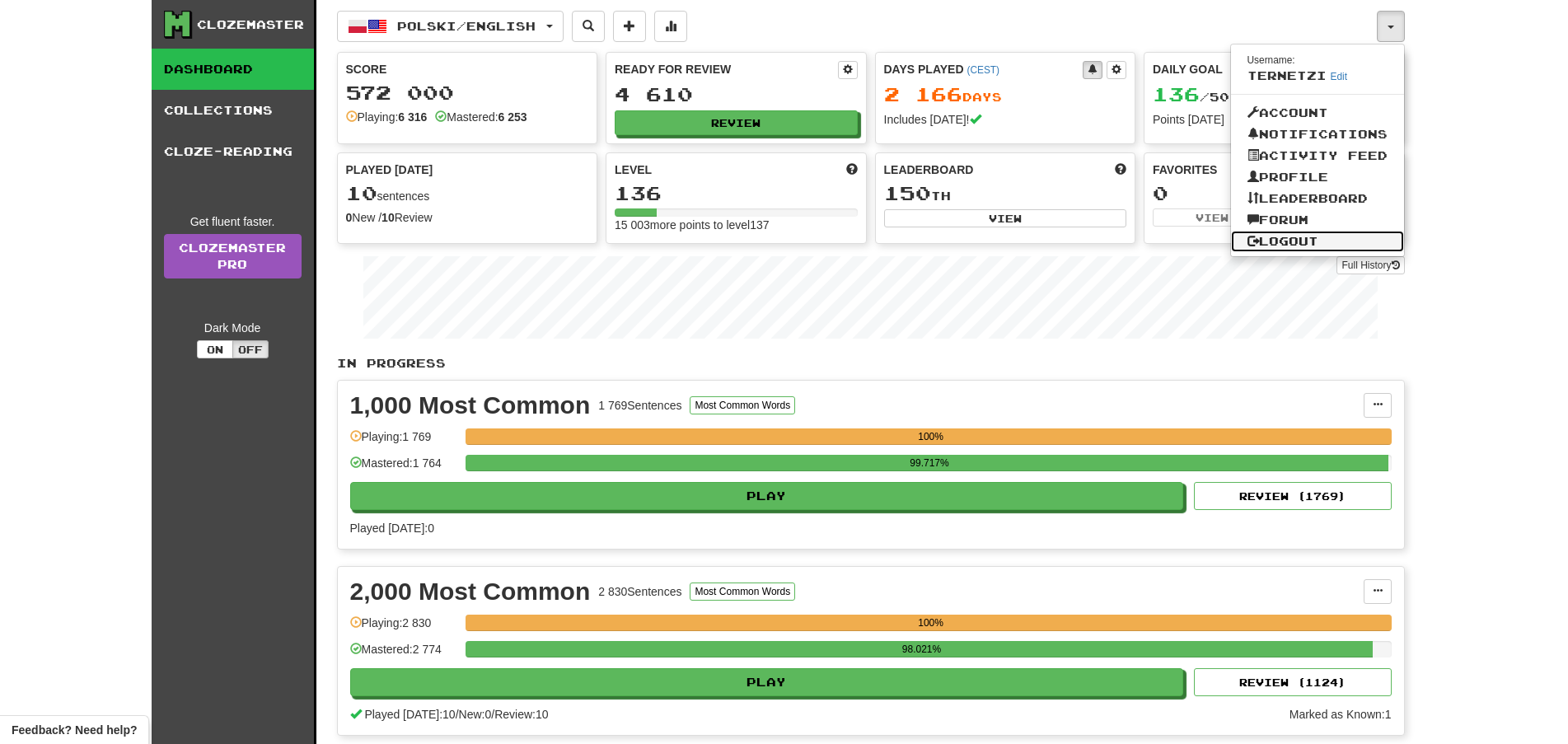
click at [1343, 240] on link "Logout" at bounding box center [1317, 241] width 173 height 22
